Goal: Book appointment/travel/reservation

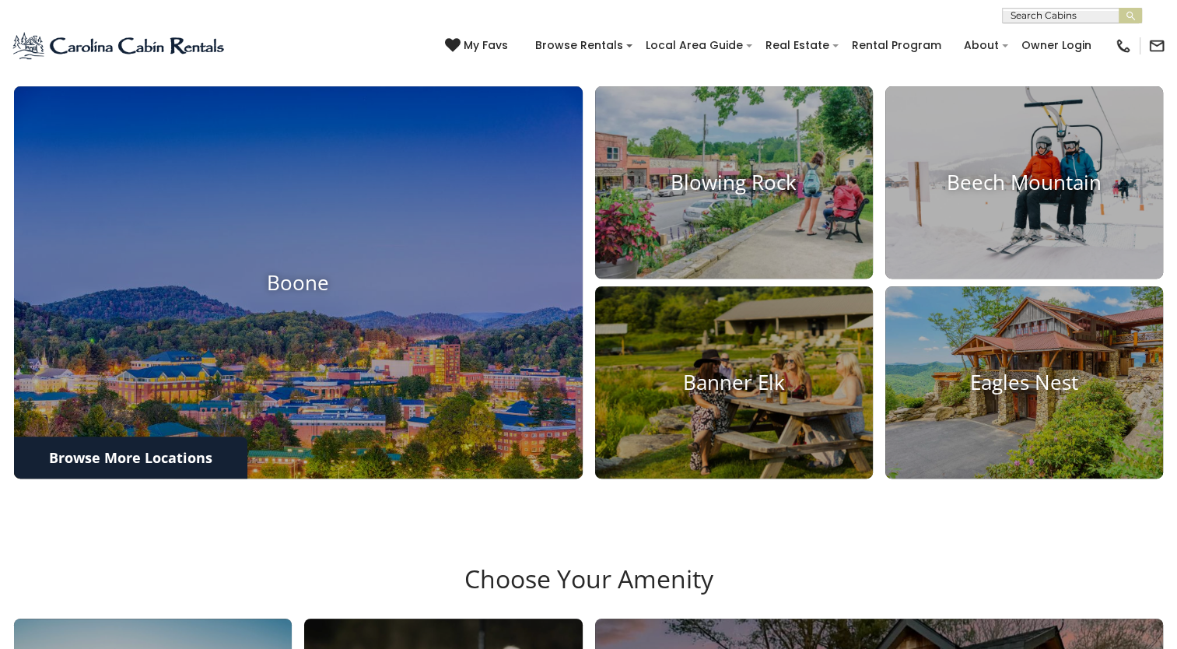
scroll to position [590, 0]
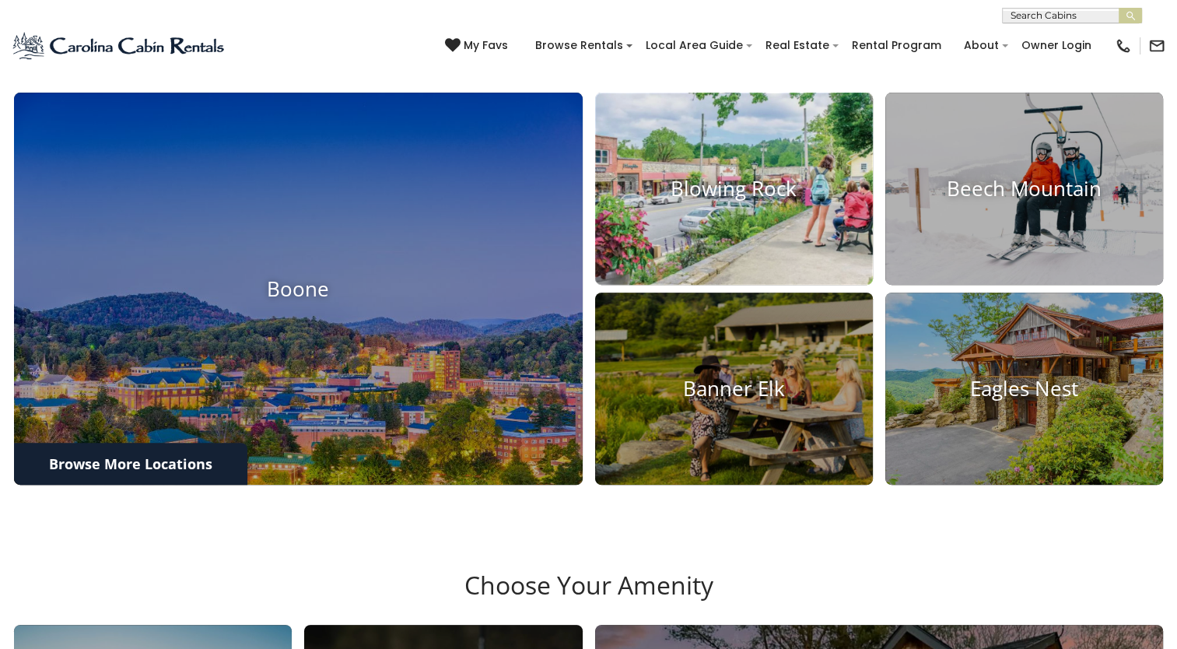
click at [733, 201] on h4 "Blowing Rock" at bounding box center [734, 189] width 278 height 24
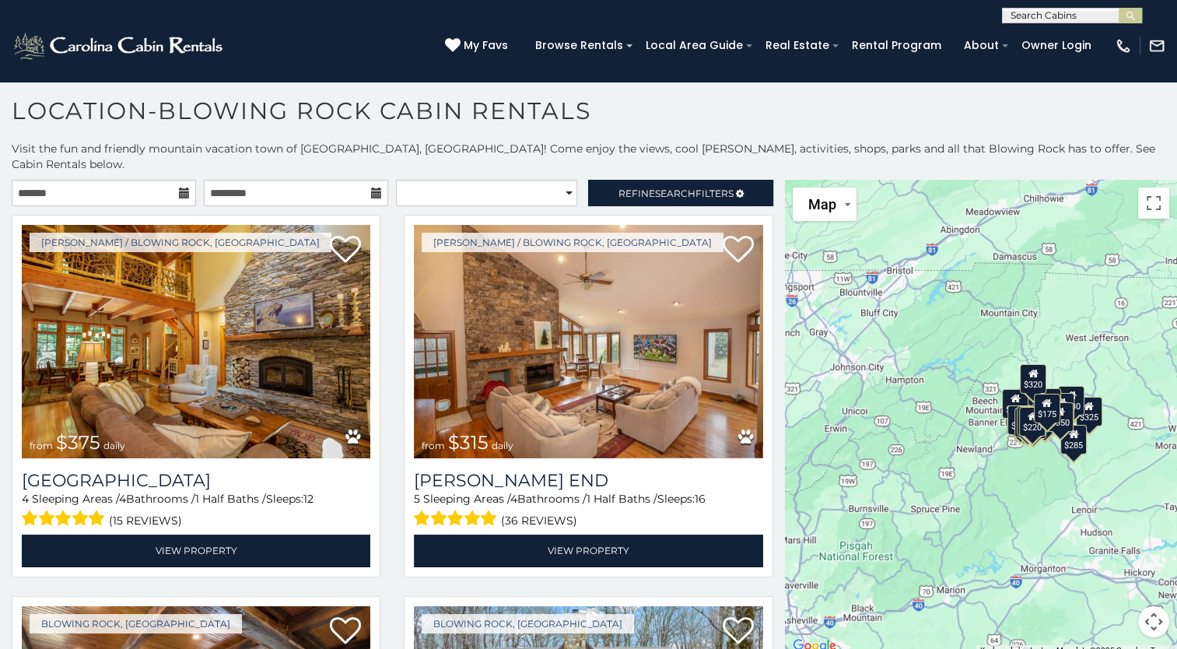
scroll to position [14, 0]
